Goal: Task Accomplishment & Management: Complete application form

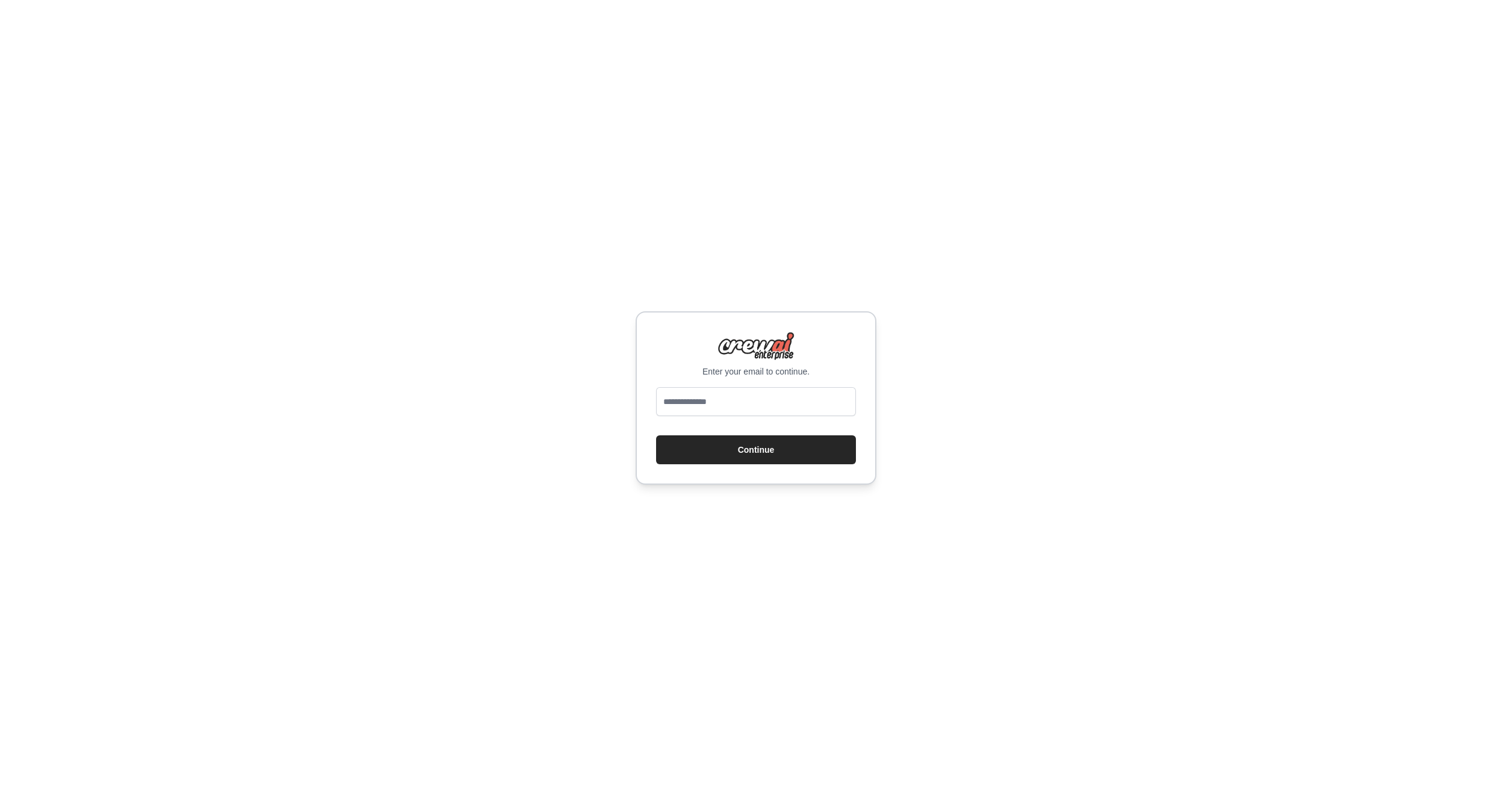
click at [722, 400] on input "email" at bounding box center [756, 401] width 200 height 29
click at [838, 411] on input "email" at bounding box center [756, 401] width 200 height 29
click at [838, 407] on input "email" at bounding box center [756, 401] width 200 height 29
click at [0, 795] on com-1password-button at bounding box center [0, 796] width 0 height 0
click at [752, 410] on input "email" at bounding box center [756, 401] width 200 height 29
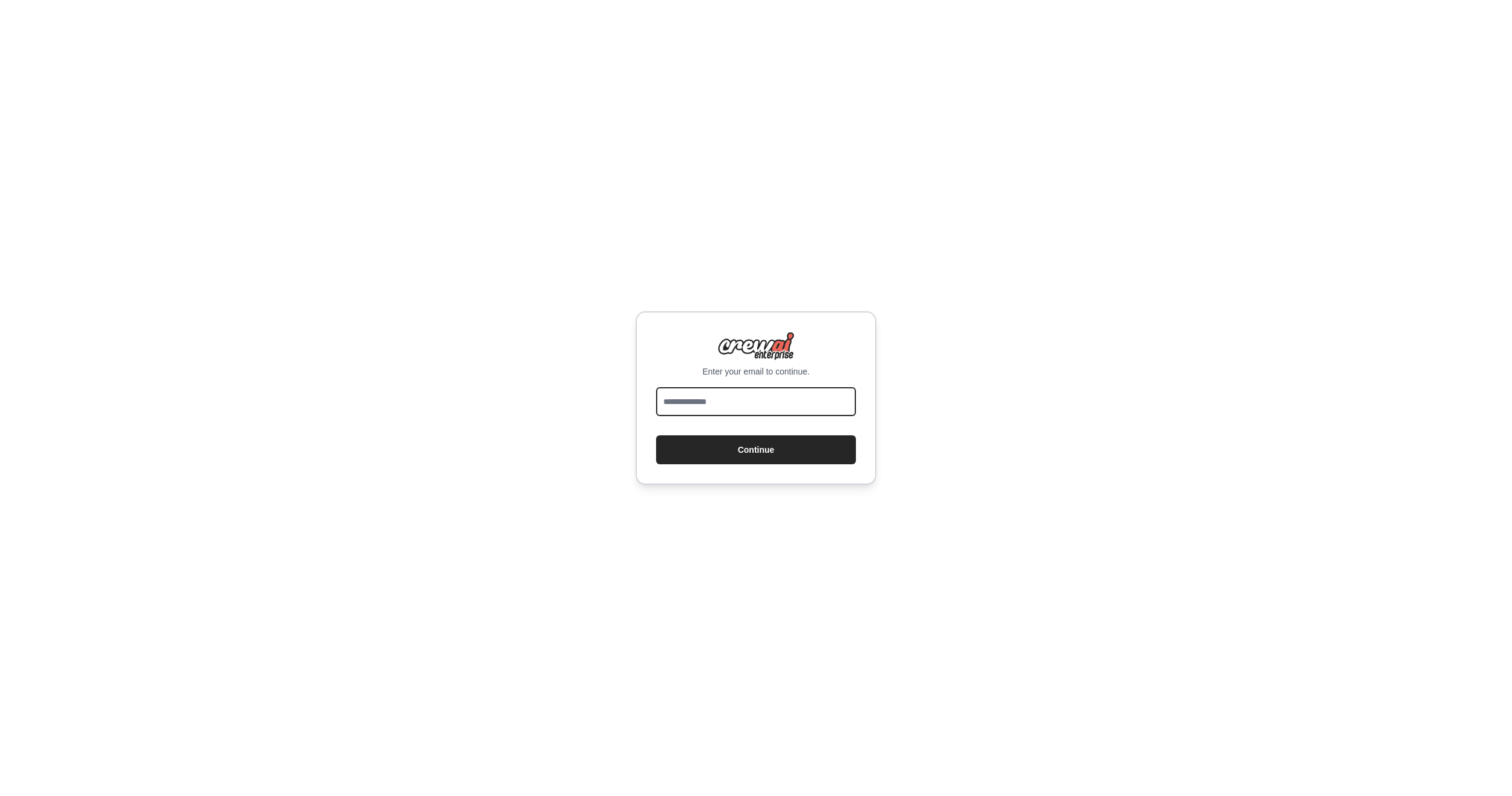
click at [763, 392] on input "email" at bounding box center [756, 401] width 200 height 29
drag, startPoint x: 846, startPoint y: 402, endPoint x: 839, endPoint y: 402, distance: 7.0
click at [0, 795] on com-1password-button at bounding box center [0, 796] width 0 height 0
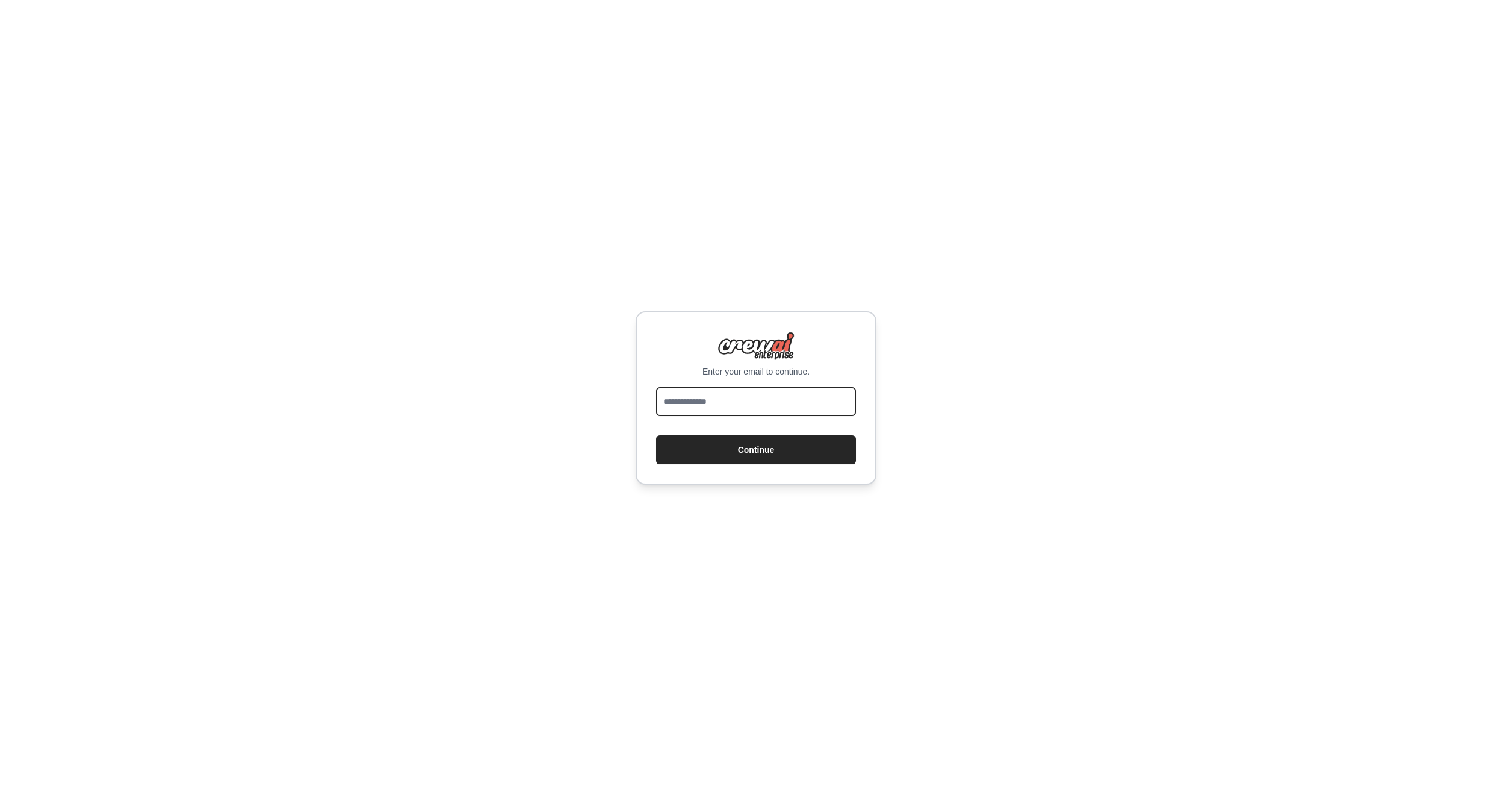
click at [759, 402] on input "email" at bounding box center [756, 401] width 200 height 29
click at [758, 402] on input "email" at bounding box center [756, 401] width 200 height 29
click at [1259, 207] on div "Enter your email to continue. * Continue" at bounding box center [756, 398] width 1512 height 796
click at [761, 408] on input "*" at bounding box center [756, 401] width 200 height 29
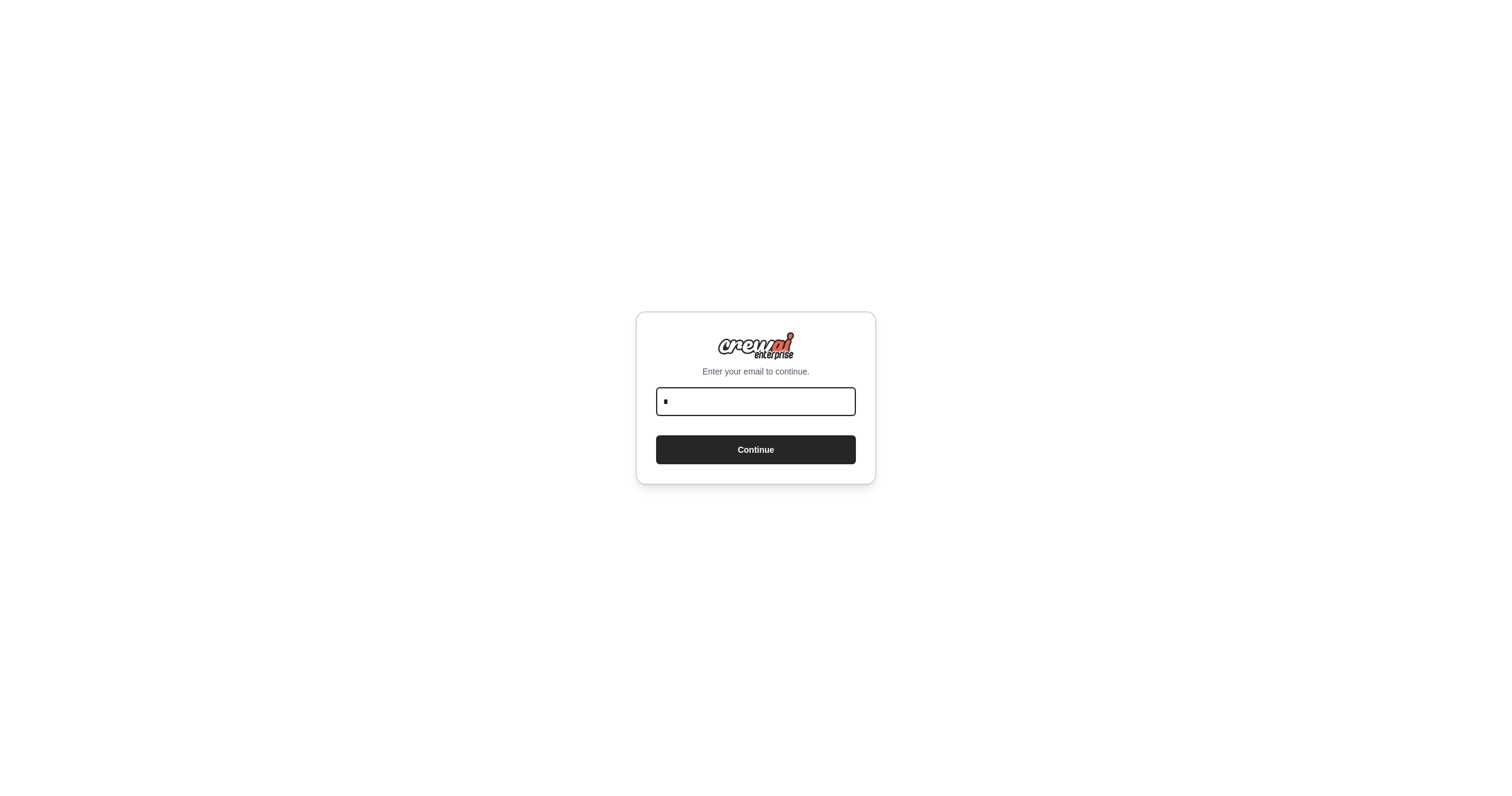
click at [761, 408] on input "*" at bounding box center [756, 401] width 200 height 29
paste input "**********"
type input "**********"
click at [713, 465] on div "**********" at bounding box center [756, 398] width 241 height 174
click at [717, 460] on button "Continue" at bounding box center [756, 450] width 200 height 29
